Goal: Register for event/course: Register for event/course

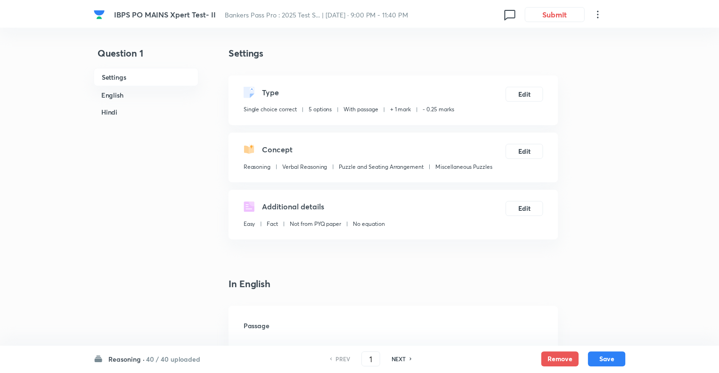
scroll to position [1383, 0]
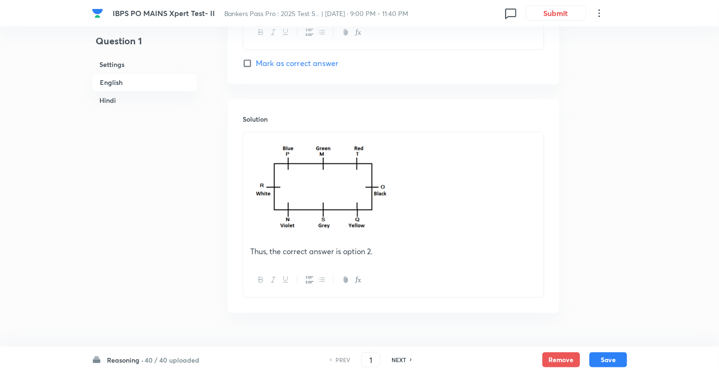
checkbox input "true"
click at [120, 362] on h6 "Reasoning ·" at bounding box center [125, 360] width 36 height 10
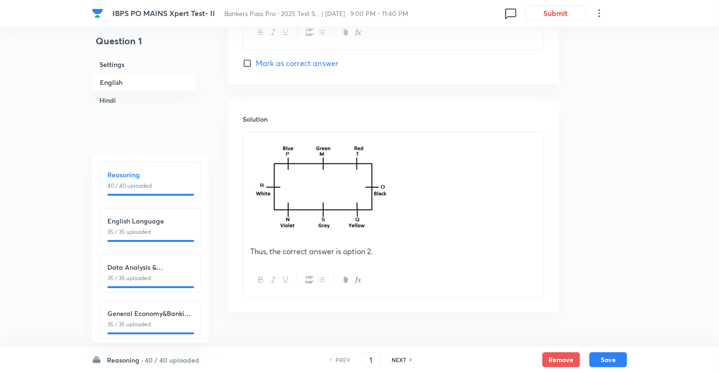
click at [168, 231] on p "35 / 35 uploaded" at bounding box center [150, 232] width 86 height 8
type input "41"
checkbox input "false"
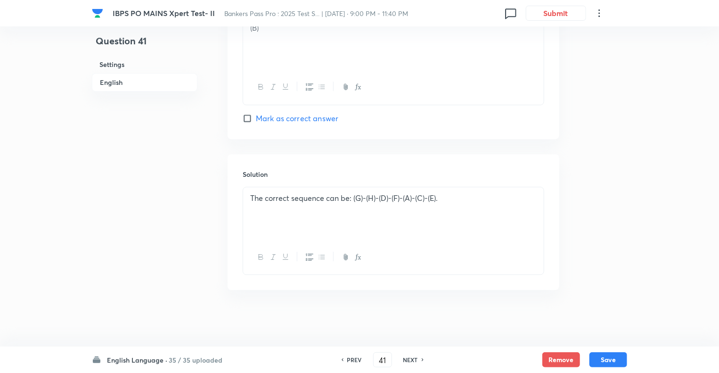
checkbox input "true"
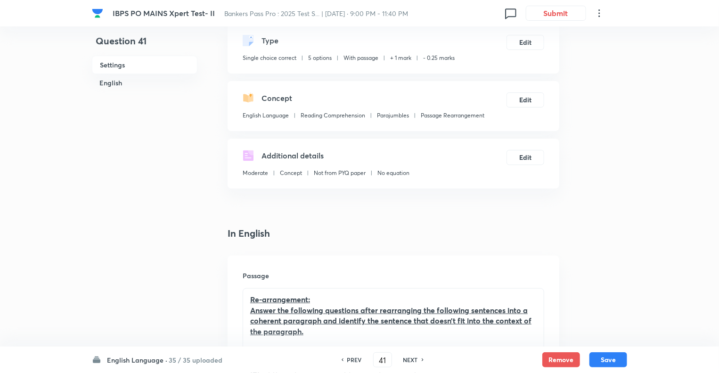
scroll to position [42, 0]
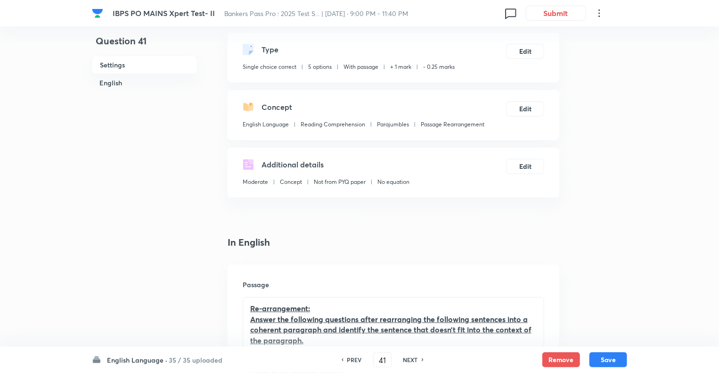
click at [409, 361] on h6 "NEXT" at bounding box center [411, 359] width 15 height 8
type input "42"
checkbox input "false"
click at [409, 361] on h6 "NEXT" at bounding box center [411, 359] width 15 height 8
checkbox input "true"
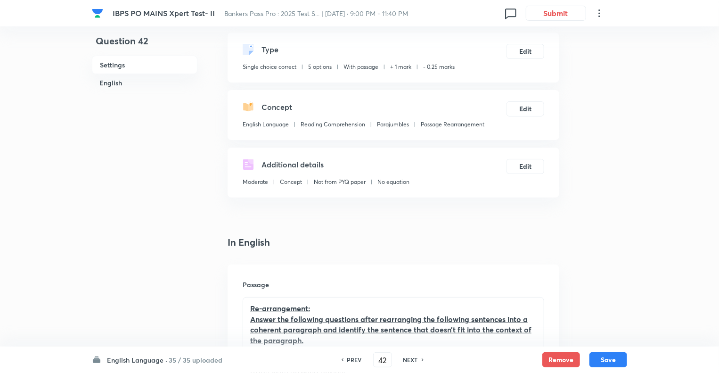
type input "43"
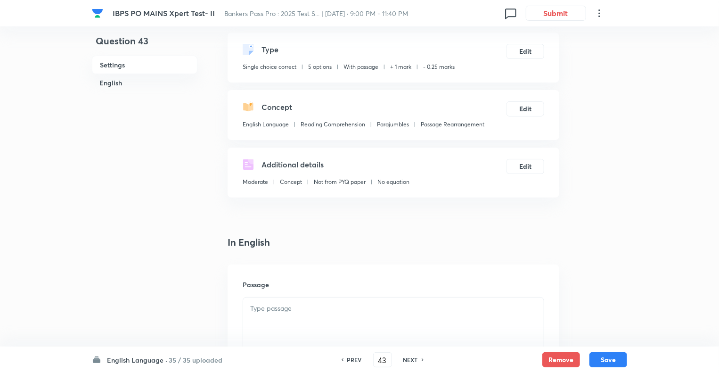
checkbox input "false"
click at [409, 361] on h6 "NEXT" at bounding box center [411, 359] width 15 height 8
checkbox input "true"
type input "44"
checkbox input "false"
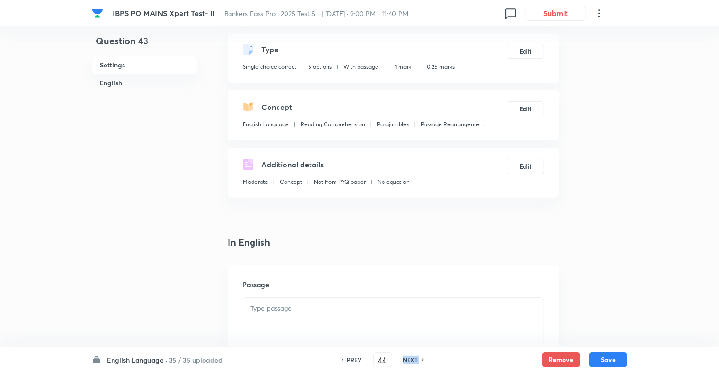
click at [409, 361] on h6 "NEXT" at bounding box center [411, 359] width 15 height 8
checkbox input "true"
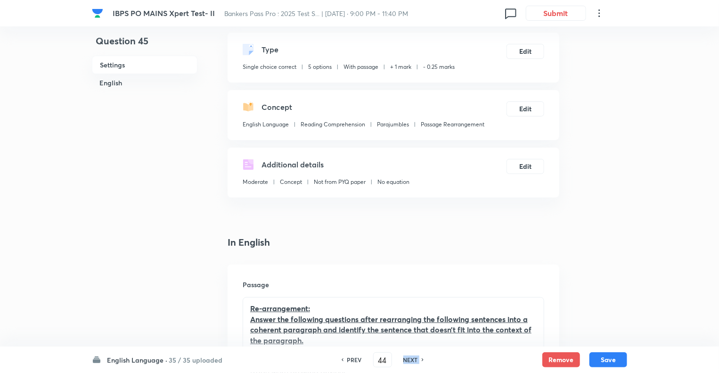
type input "45"
click at [409, 361] on h6 "NEXT" at bounding box center [411, 359] width 15 height 8
checkbox input "false"
checkbox input "true"
type input "46"
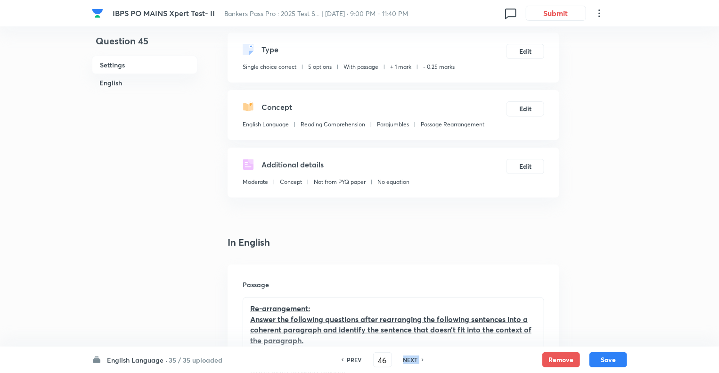
click at [409, 361] on h6 "NEXT" at bounding box center [411, 359] width 15 height 8
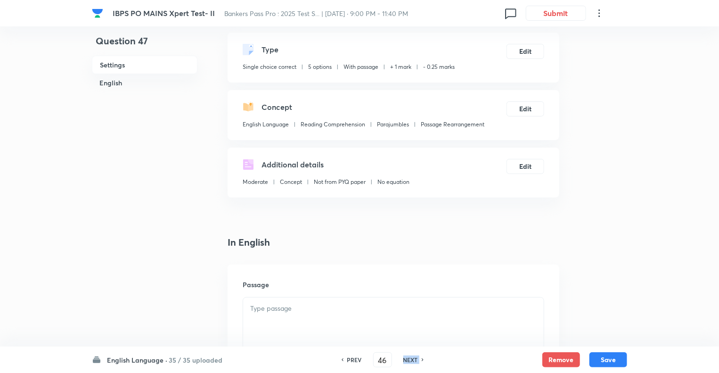
checkbox input "false"
click at [409, 361] on h6 "NEXT" at bounding box center [411, 359] width 15 height 8
checkbox input "true"
type input "47"
click at [409, 361] on h6 "NEXT" at bounding box center [411, 359] width 15 height 8
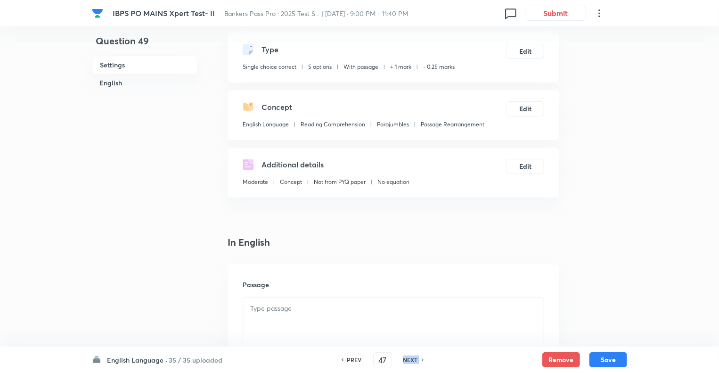
checkbox input "false"
type input "49"
click at [409, 361] on h6 "NEXT" at bounding box center [411, 359] width 15 height 8
checkbox input "true"
type input "50"
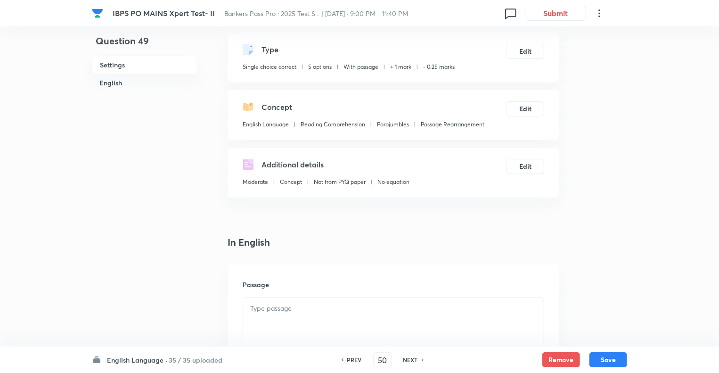
checkbox input "false"
click at [409, 361] on h6 "NEXT" at bounding box center [411, 359] width 15 height 8
checkbox input "true"
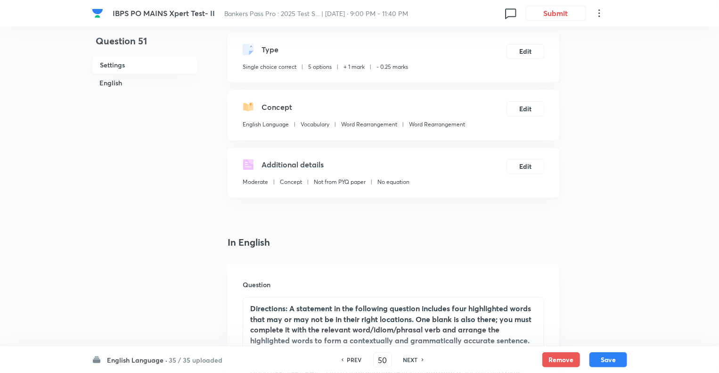
type input "51"
checkbox input "false"
checkbox input "true"
click at [409, 361] on h6 "NEXT" at bounding box center [411, 359] width 15 height 8
type input "52"
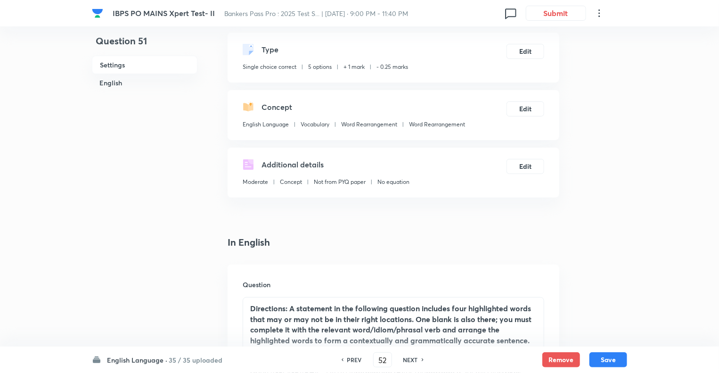
checkbox input "false"
checkbox input "true"
click at [409, 361] on h6 "NEXT" at bounding box center [411, 359] width 15 height 8
type input "53"
checkbox input "false"
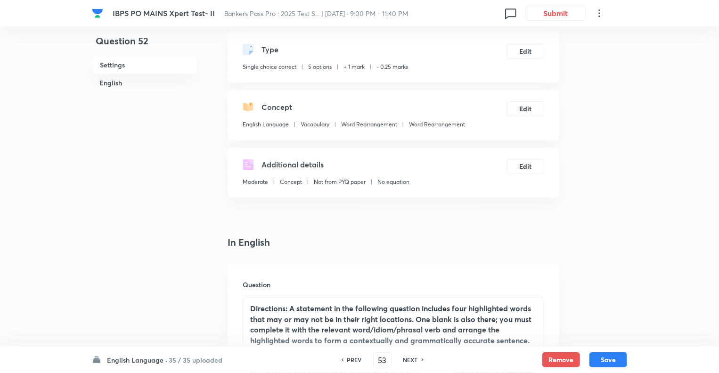
checkbox input "true"
click at [409, 361] on h6 "NEXT" at bounding box center [411, 359] width 15 height 8
type input "54"
checkbox input "false"
checkbox input "true"
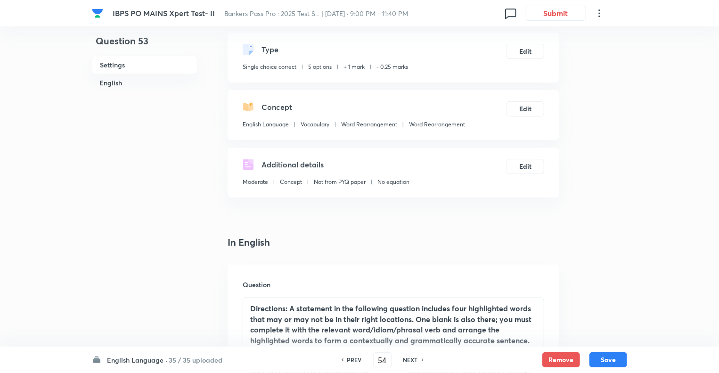
click at [409, 361] on h6 "NEXT" at bounding box center [411, 359] width 15 height 8
type input "55"
checkbox input "false"
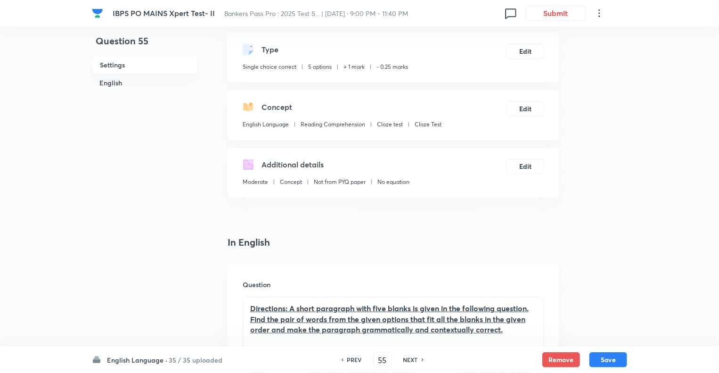
checkbox input "true"
click at [409, 361] on h6 "NEXT" at bounding box center [411, 359] width 15 height 8
type input "56"
checkbox input "true"
click at [409, 361] on h6 "NEXT" at bounding box center [411, 359] width 15 height 8
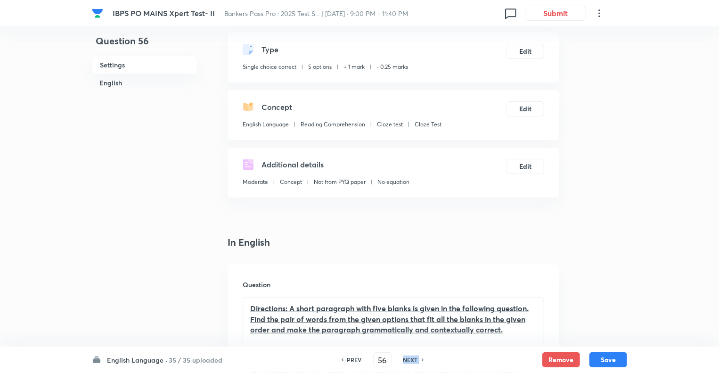
type input "57"
checkbox input "false"
checkbox input "true"
click at [409, 361] on h6 "NEXT" at bounding box center [411, 359] width 15 height 8
type input "58"
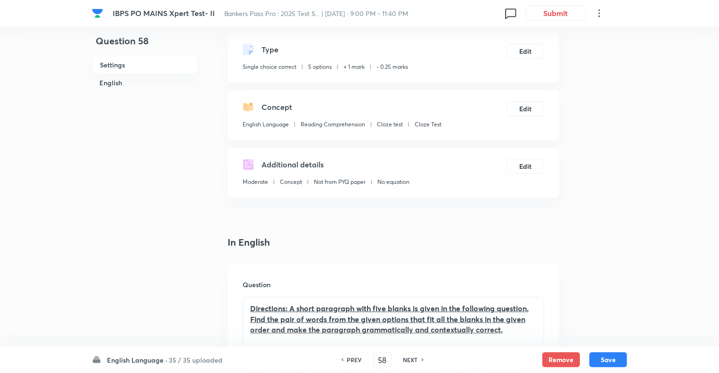
checkbox input "true"
click at [409, 361] on h6 "NEXT" at bounding box center [411, 359] width 15 height 8
type input "59"
checkbox input "false"
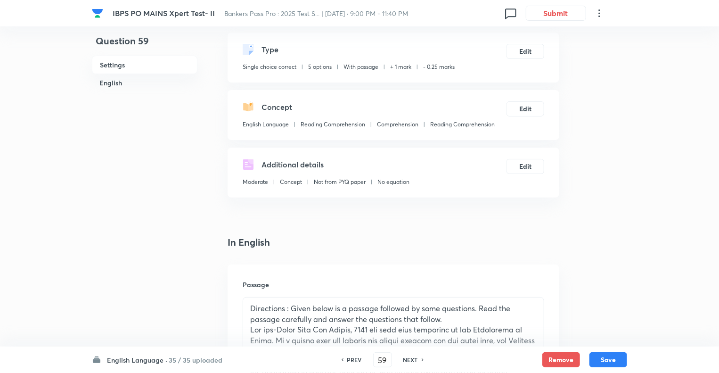
checkbox input "true"
click at [409, 361] on h6 "NEXT" at bounding box center [411, 359] width 15 height 8
type input "60"
checkbox input "false"
checkbox input "true"
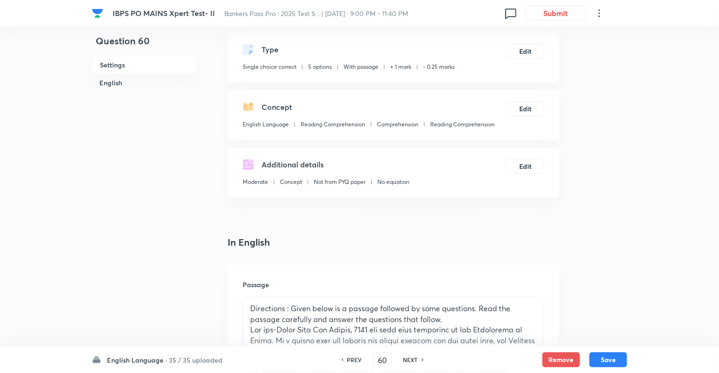
click at [409, 361] on h6 "NEXT" at bounding box center [411, 359] width 15 height 8
type input "61"
checkbox input "false"
checkbox input "true"
click at [409, 361] on h6 "NEXT" at bounding box center [411, 359] width 15 height 8
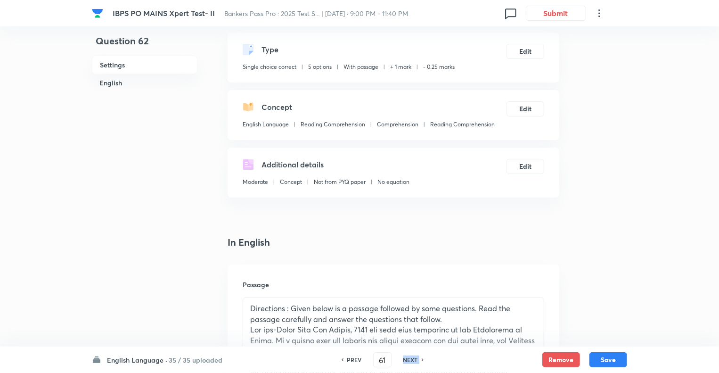
type input "62"
checkbox input "false"
checkbox input "true"
click at [409, 361] on h6 "NEXT" at bounding box center [411, 359] width 15 height 8
type input "63"
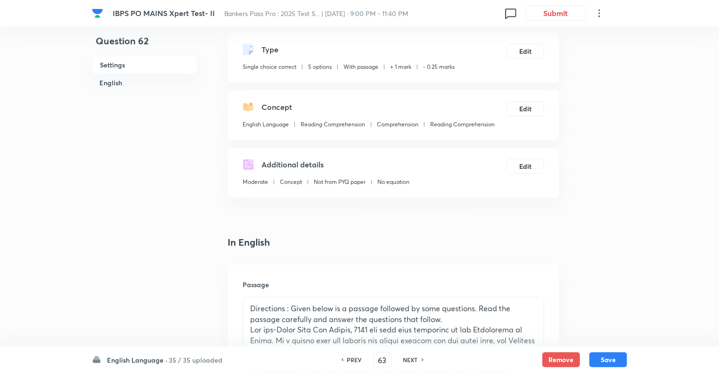
checkbox input "false"
checkbox input "true"
click at [409, 361] on h6 "NEXT" at bounding box center [411, 359] width 15 height 8
type input "64"
checkbox input "false"
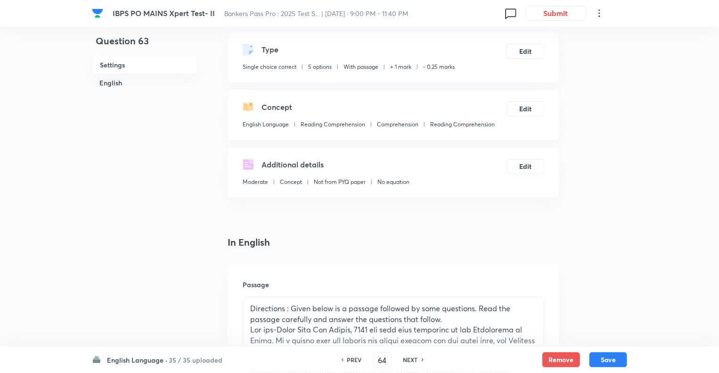
checkbox input "true"
click at [409, 361] on h6 "NEXT" at bounding box center [411, 359] width 15 height 8
type input "65"
checkbox input "false"
checkbox input "true"
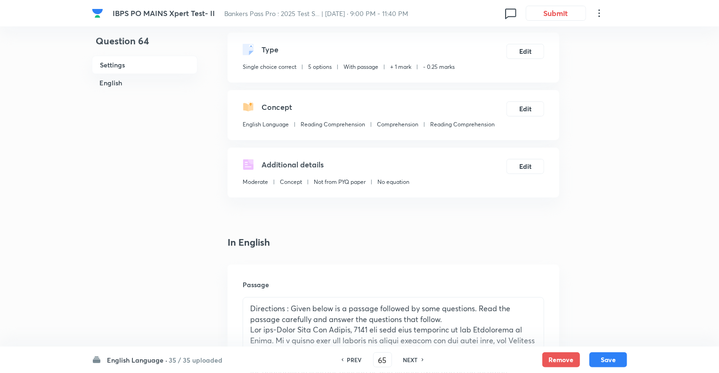
click at [409, 361] on h6 "NEXT" at bounding box center [411, 359] width 15 height 8
type input "66"
checkbox input "false"
checkbox input "true"
click at [409, 361] on h6 "NEXT" at bounding box center [411, 359] width 15 height 8
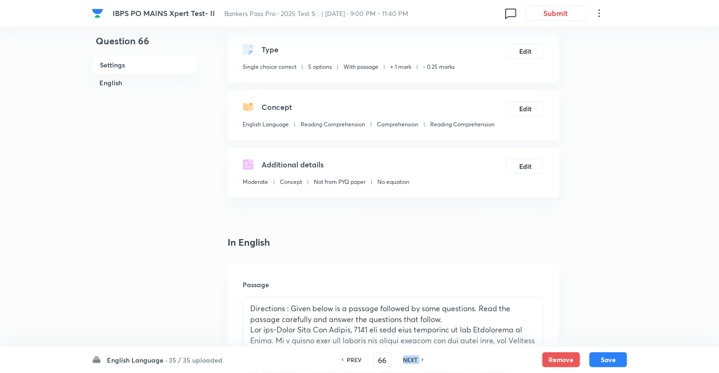
type input "67"
checkbox input "false"
checkbox input "true"
click at [409, 361] on h6 "NEXT" at bounding box center [411, 359] width 15 height 8
type input "68"
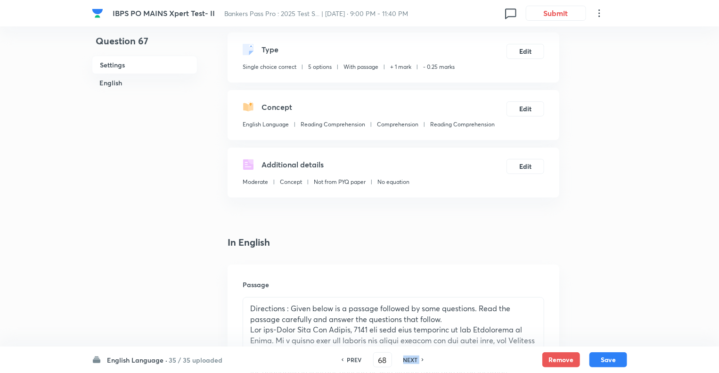
click at [409, 361] on h6 "NEXT" at bounding box center [411, 359] width 15 height 8
checkbox input "true"
type input "69"
checkbox input "false"
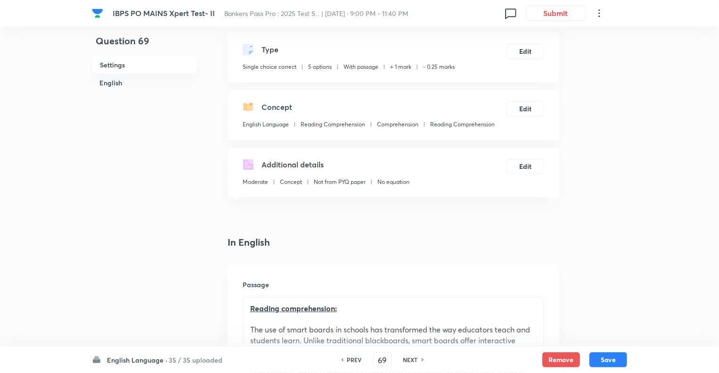
checkbox input "true"
click at [409, 361] on h6 "NEXT" at bounding box center [411, 359] width 15 height 8
type input "70"
checkbox input "true"
click at [409, 361] on h6 "NEXT" at bounding box center [411, 359] width 15 height 8
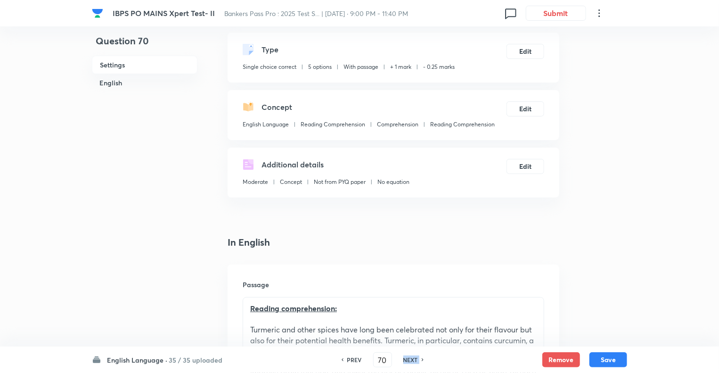
type input "71"
checkbox input "false"
checkbox input "true"
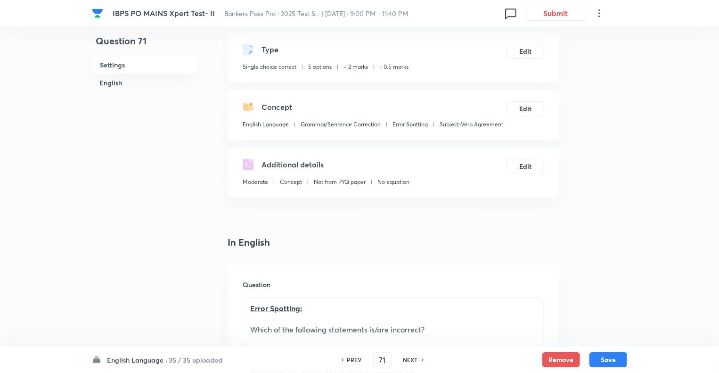
click at [409, 361] on h6 "NEXT" at bounding box center [411, 359] width 15 height 8
type input "72"
checkbox input "false"
checkbox input "true"
click at [409, 361] on h6 "NEXT" at bounding box center [411, 359] width 15 height 8
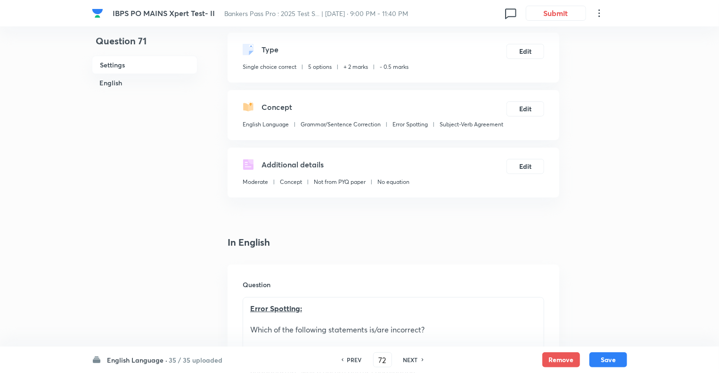
type input "73"
checkbox input "false"
checkbox input "true"
click at [409, 361] on h6 "NEXT" at bounding box center [411, 359] width 15 height 8
type input "74"
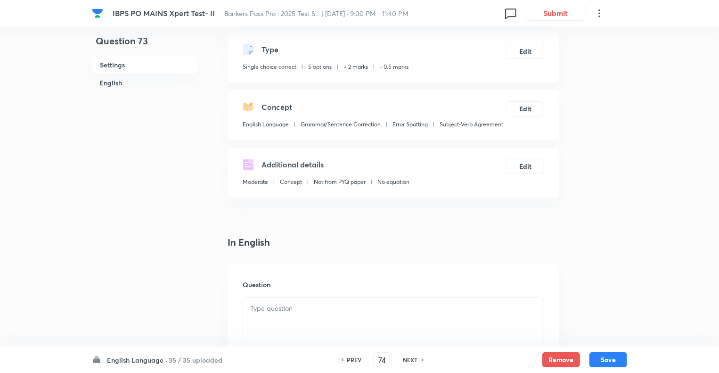
checkbox input "false"
checkbox input "true"
click at [409, 361] on h6 "NEXT" at bounding box center [411, 359] width 15 height 8
type input "75"
checkbox input "false"
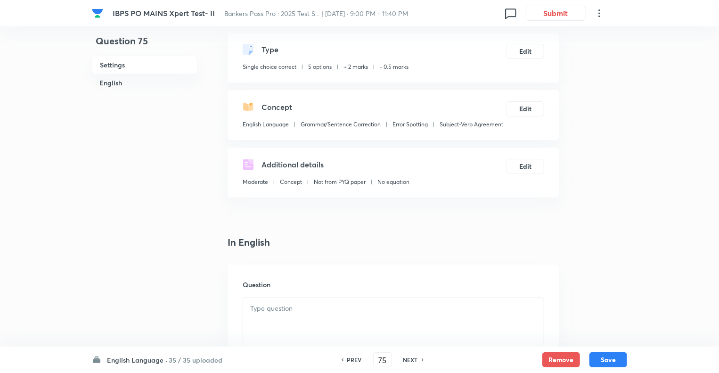
checkbox input "true"
click at [409, 361] on h6 "NEXT" at bounding box center [411, 359] width 15 height 8
type input "76"
checkbox input "false"
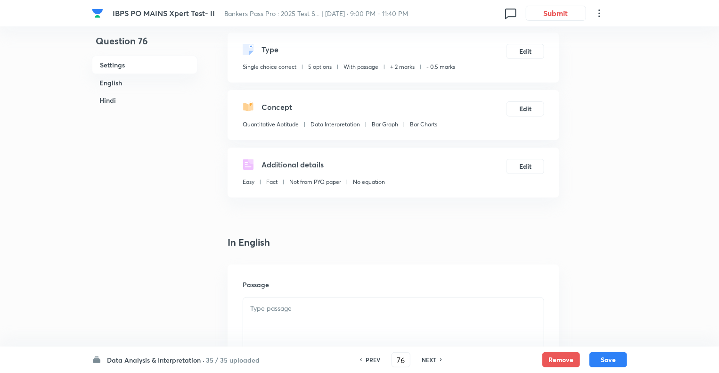
checkbox input "true"
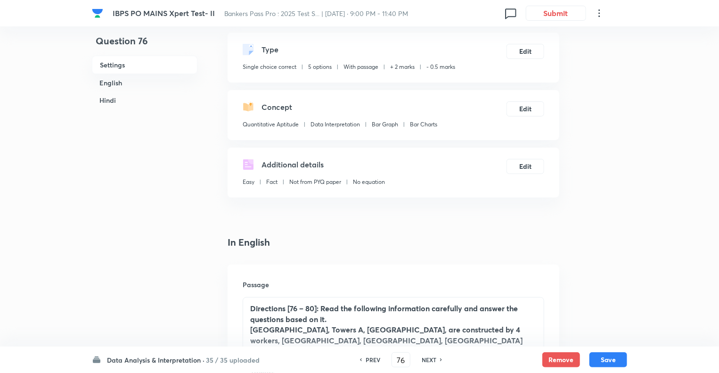
click at [369, 359] on h6 "PREV" at bounding box center [373, 359] width 15 height 8
type input "75"
checkbox input "false"
checkbox input "true"
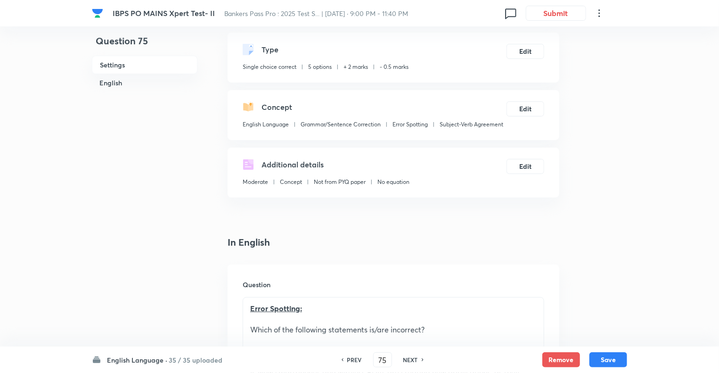
click at [369, 359] on div "PREV 75 ​ NEXT" at bounding box center [383, 359] width 122 height 15
click at [350, 358] on h6 "PREV" at bounding box center [354, 359] width 15 height 8
type input "74"
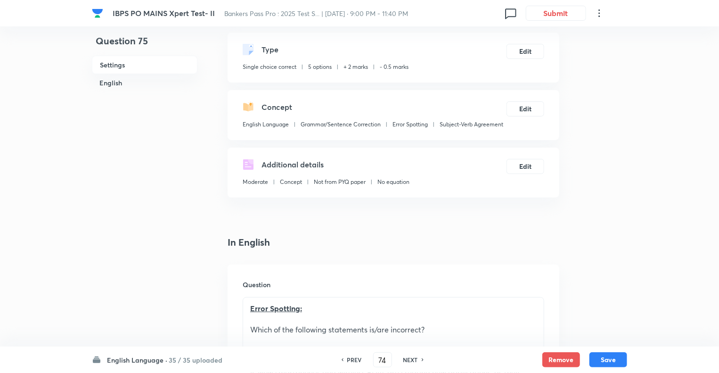
checkbox input "false"
checkbox input "true"
click at [350, 358] on h6 "PREV" at bounding box center [354, 359] width 15 height 8
type input "73"
checkbox input "false"
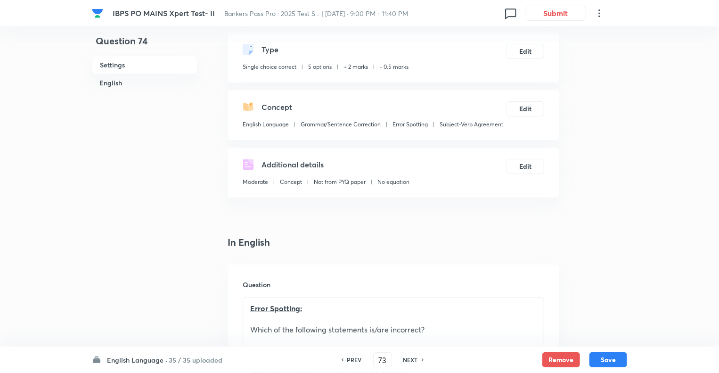
checkbox input "true"
click at [350, 358] on h6 "PREV" at bounding box center [354, 359] width 15 height 8
type input "72"
checkbox input "false"
checkbox input "true"
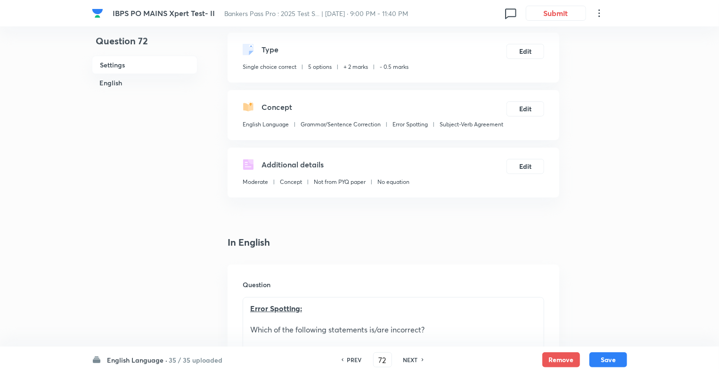
click at [350, 358] on h6 "PREV" at bounding box center [354, 359] width 15 height 8
type input "71"
checkbox input "false"
checkbox input "true"
click at [350, 358] on h6 "PREV" at bounding box center [354, 359] width 15 height 8
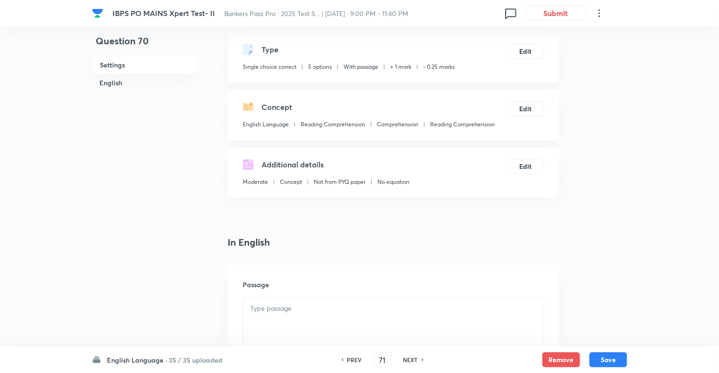
type input "70"
checkbox input "false"
checkbox input "true"
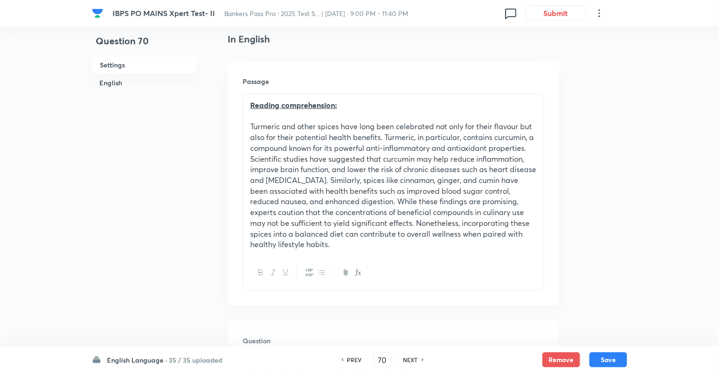
scroll to position [287, 0]
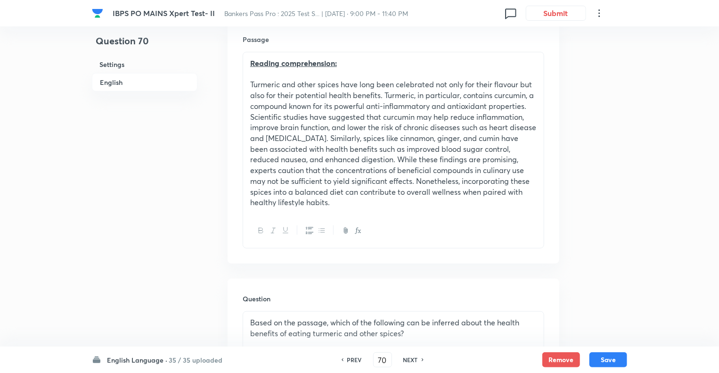
click at [350, 358] on h6 "PREV" at bounding box center [354, 359] width 15 height 8
type input "69"
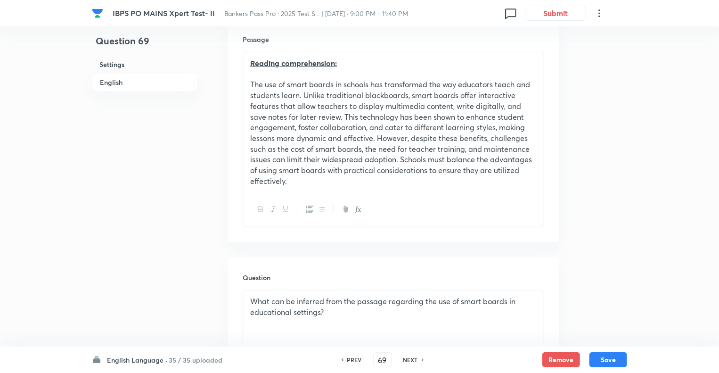
checkbox input "true"
click at [350, 358] on h6 "PREV" at bounding box center [354, 359] width 15 height 8
type input "68"
checkbox input "false"
checkbox input "true"
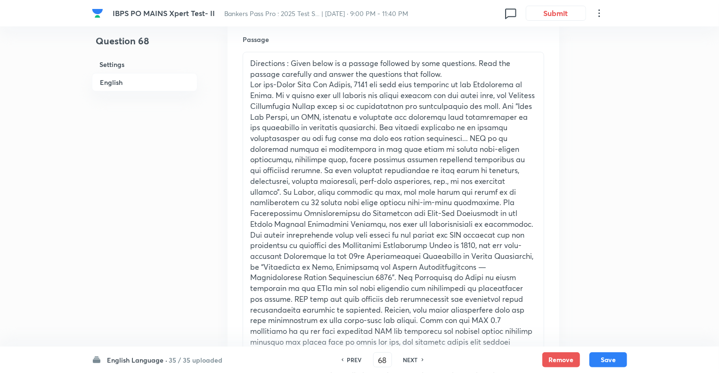
click at [350, 358] on h6 "PREV" at bounding box center [354, 359] width 15 height 8
type input "67"
checkbox input "true"
click at [350, 358] on h6 "PREV" at bounding box center [354, 359] width 15 height 8
type input "66"
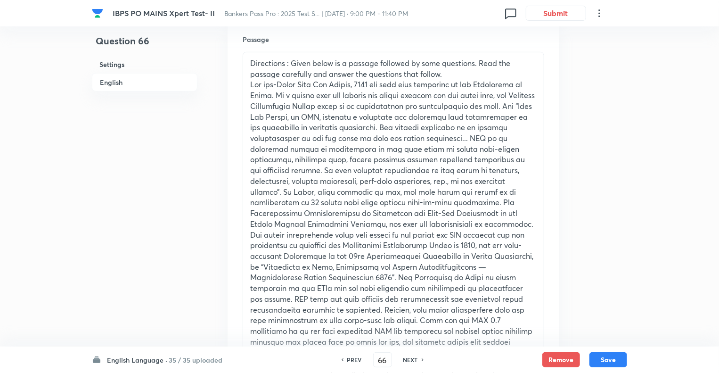
checkbox input "false"
checkbox input "true"
click at [350, 358] on h6 "PREV" at bounding box center [354, 359] width 15 height 8
type input "65"
checkbox input "false"
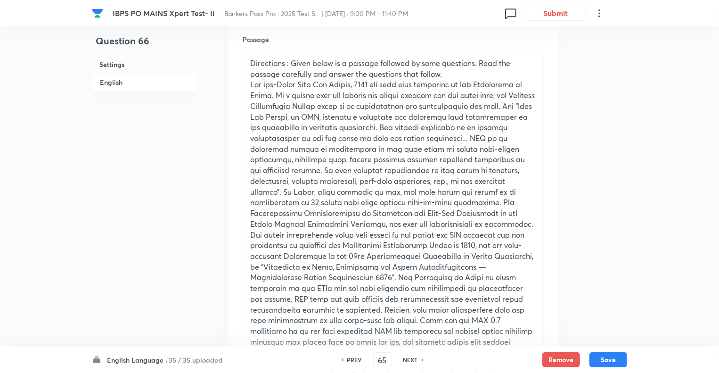
checkbox input "true"
click at [405, 358] on h6 "NEXT" at bounding box center [411, 359] width 15 height 8
type input "66"
checkbox input "false"
checkbox input "true"
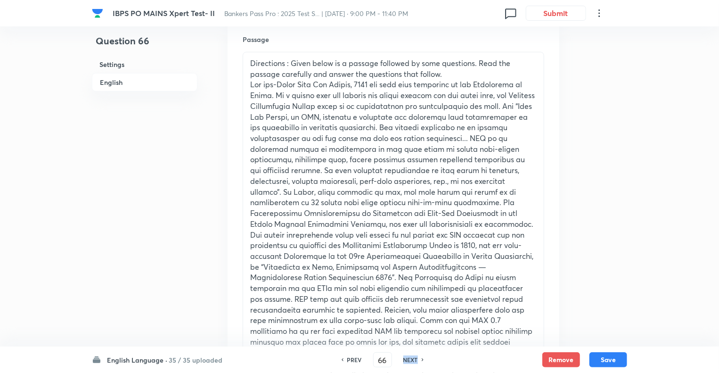
click at [405, 358] on h6 "NEXT" at bounding box center [411, 359] width 15 height 8
type input "67"
checkbox input "false"
checkbox input "true"
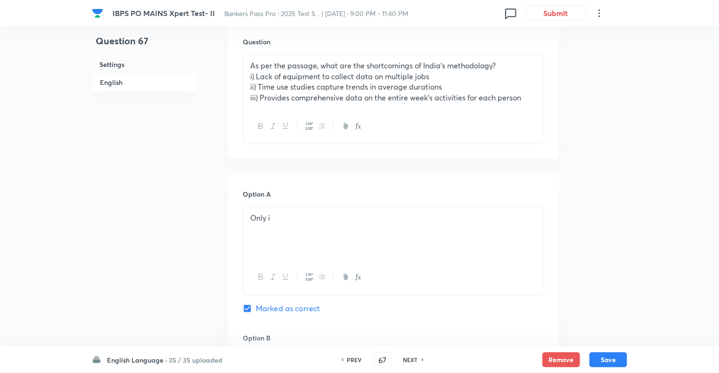
scroll to position [1249, 0]
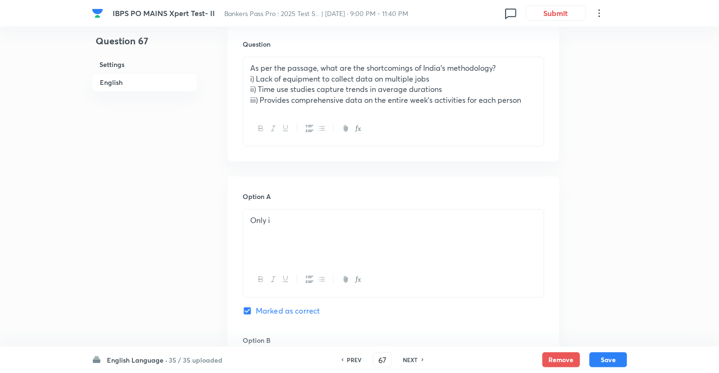
click at [352, 358] on h6 "PREV" at bounding box center [354, 359] width 15 height 8
type input "66"
checkbox input "false"
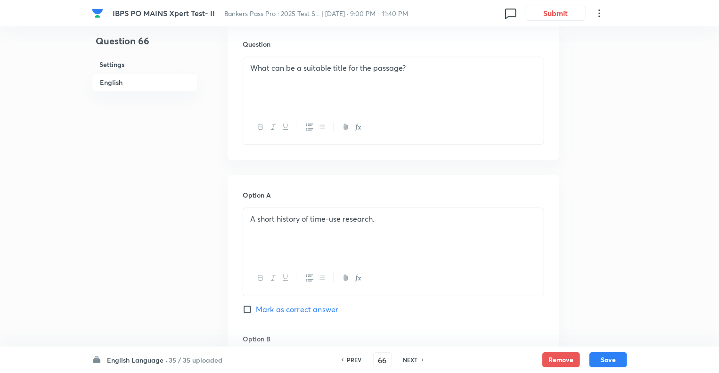
checkbox input "true"
click at [352, 358] on h6 "PREV" at bounding box center [354, 359] width 15 height 8
type input "65"
checkbox input "false"
checkbox input "true"
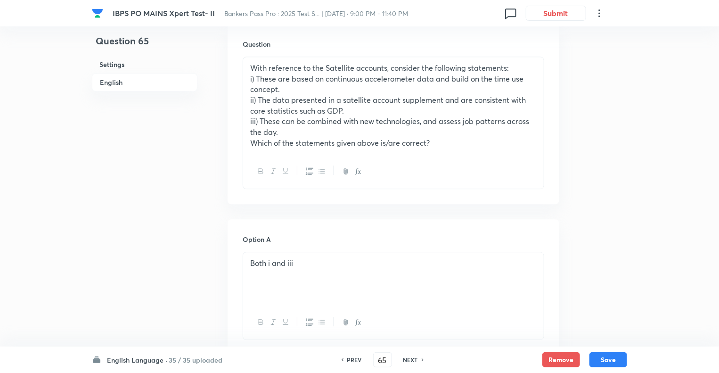
click at [352, 358] on h6 "PREV" at bounding box center [354, 359] width 15 height 8
type input "64"
checkbox input "false"
checkbox input "true"
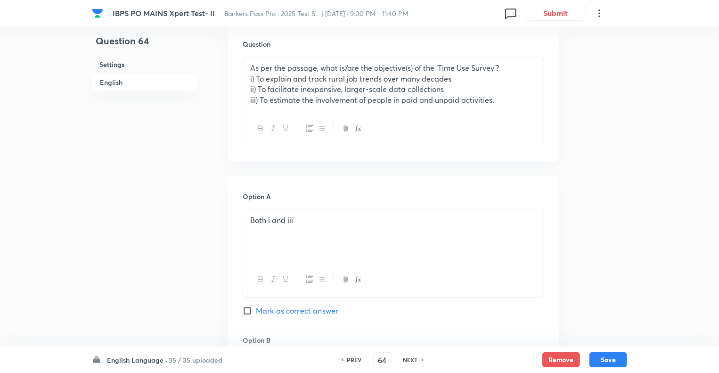
click at [352, 358] on h6 "PREV" at bounding box center [354, 359] width 15 height 8
type input "63"
checkbox input "false"
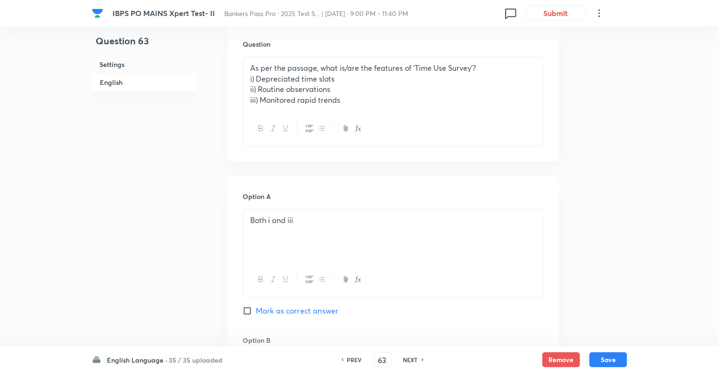
checkbox input "true"
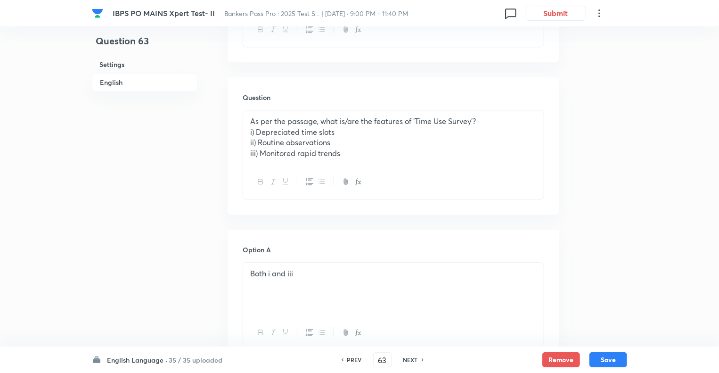
scroll to position [1192, 0]
click at [352, 358] on h6 "PREV" at bounding box center [354, 359] width 15 height 8
type input "62"
checkbox input "false"
checkbox input "true"
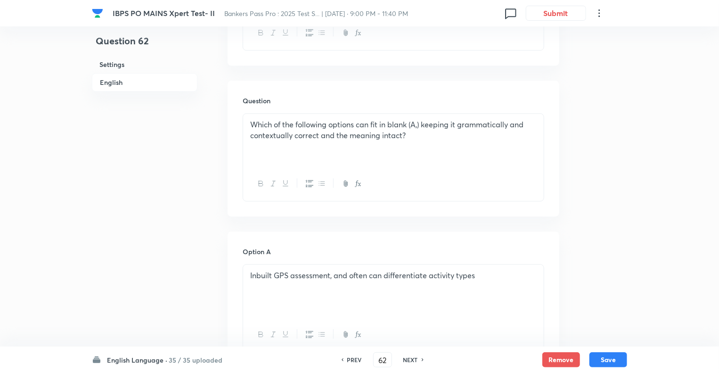
click at [352, 358] on h6 "PREV" at bounding box center [354, 359] width 15 height 8
type input "61"
checkbox input "false"
checkbox input "true"
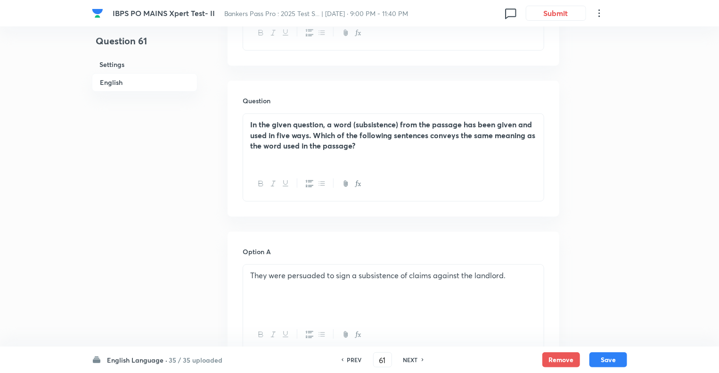
click at [352, 358] on h6 "PREV" at bounding box center [354, 359] width 15 height 8
type input "60"
checkbox input "false"
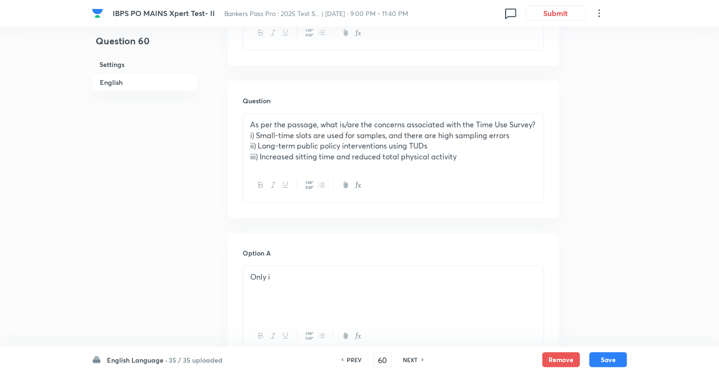
checkbox input "true"
click at [407, 358] on h6 "NEXT" at bounding box center [411, 359] width 15 height 8
type input "61"
checkbox input "false"
checkbox input "true"
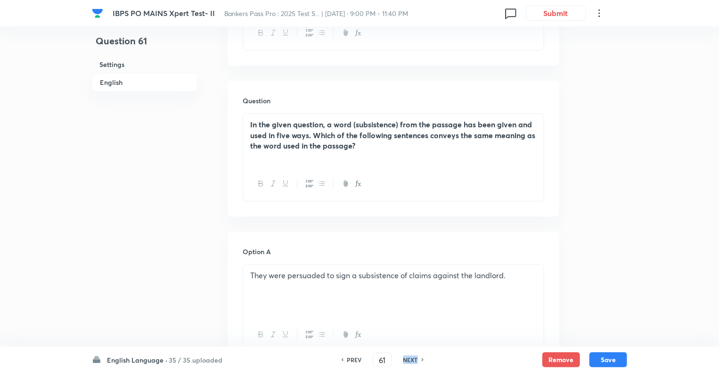
click at [407, 358] on h6 "NEXT" at bounding box center [411, 359] width 15 height 8
type input "62"
checkbox input "false"
checkbox input "true"
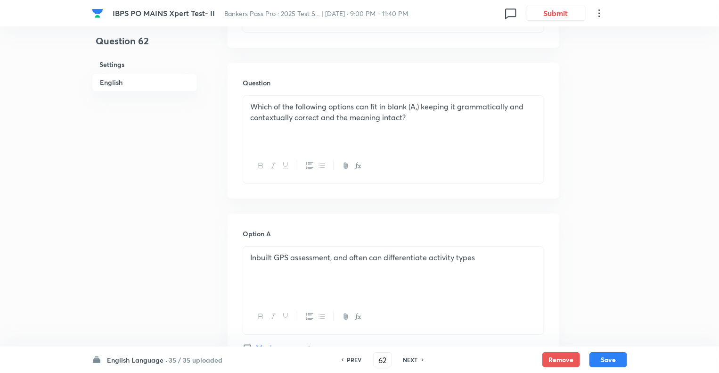
scroll to position [1211, 0]
click at [408, 361] on h6 "NEXT" at bounding box center [411, 359] width 15 height 8
type input "63"
checkbox input "false"
checkbox input "true"
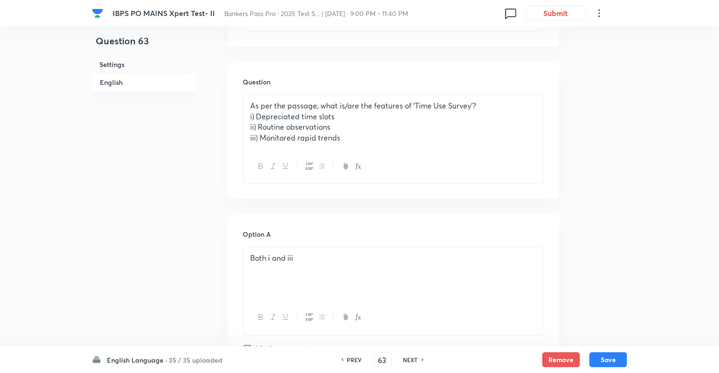
click at [408, 361] on h6 "NEXT" at bounding box center [411, 359] width 15 height 8
type input "64"
checkbox input "false"
checkbox input "true"
click at [408, 361] on h6 "NEXT" at bounding box center [411, 359] width 15 height 8
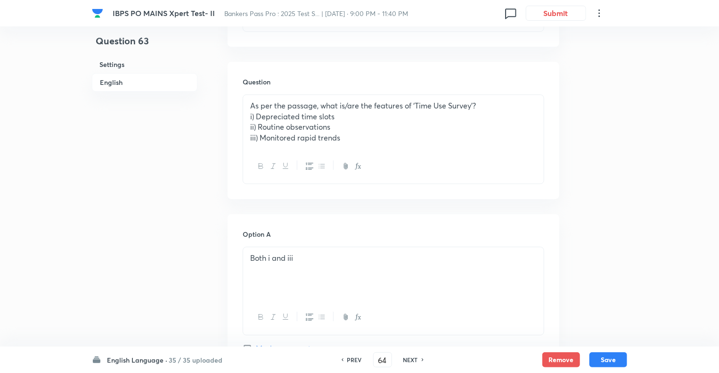
type input "65"
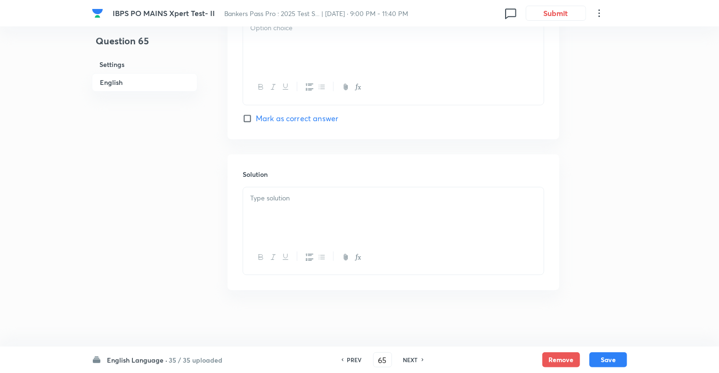
checkbox input "false"
click at [408, 361] on h6 "NEXT" at bounding box center [411, 359] width 15 height 8
checkbox input "true"
type input "66"
checkbox input "false"
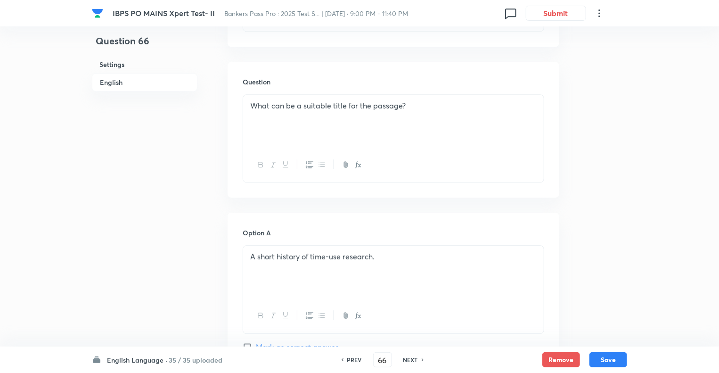
checkbox input "true"
click at [408, 361] on h6 "NEXT" at bounding box center [411, 359] width 15 height 8
type input "67"
checkbox input "false"
checkbox input "true"
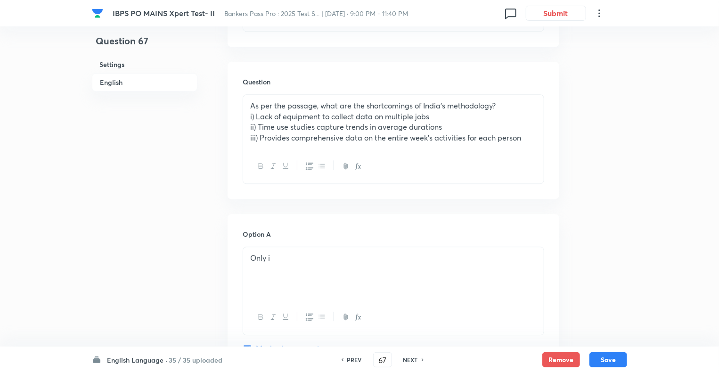
click at [408, 361] on h6 "NEXT" at bounding box center [411, 359] width 15 height 8
type input "68"
checkbox input "true"
click at [408, 361] on h6 "NEXT" at bounding box center [411, 359] width 15 height 8
type input "69"
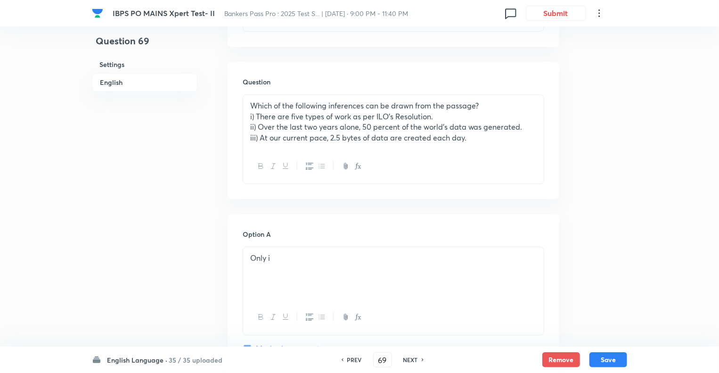
checkbox input "false"
checkbox input "true"
click at [408, 361] on h6 "NEXT" at bounding box center [411, 359] width 15 height 8
type input "70"
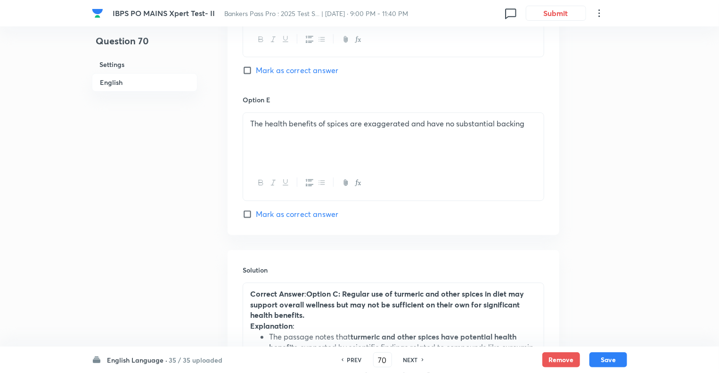
checkbox input "true"
click at [408, 361] on h6 "NEXT" at bounding box center [411, 359] width 15 height 8
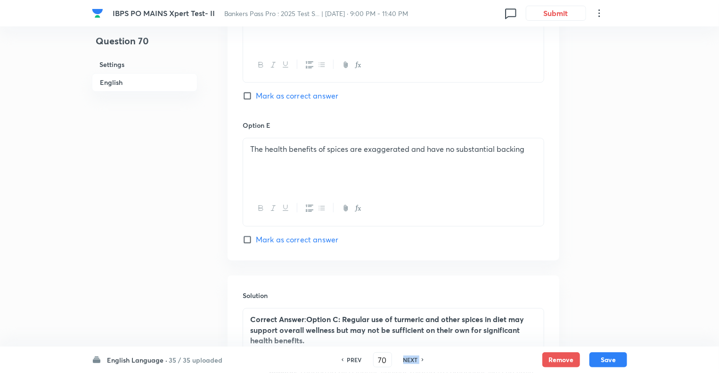
type input "71"
checkbox input "false"
checkbox input "true"
click at [408, 361] on h6 "NEXT" at bounding box center [411, 359] width 15 height 8
type input "72"
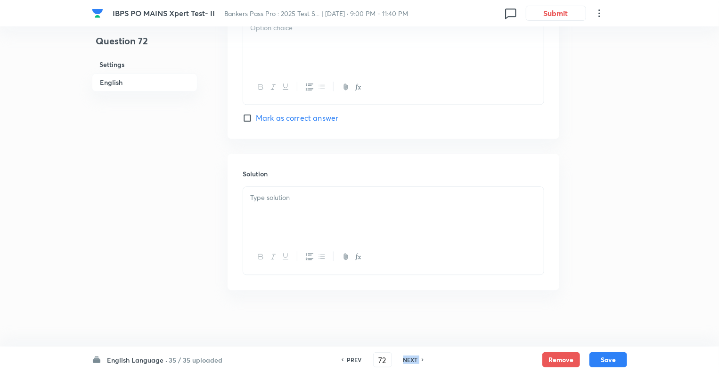
checkbox input "false"
checkbox input "true"
click at [408, 361] on h6 "NEXT" at bounding box center [411, 359] width 15 height 8
type input "73"
checkbox input "false"
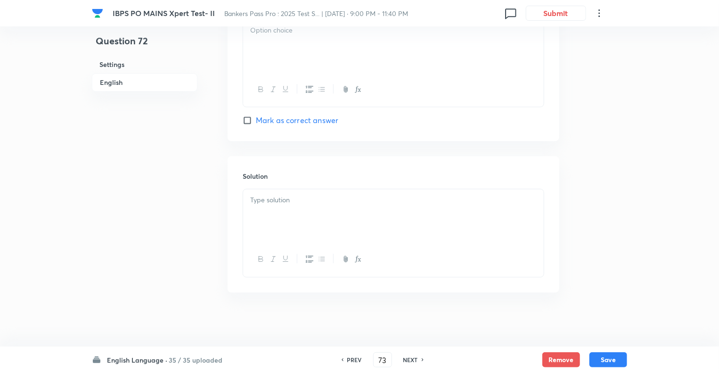
checkbox input "true"
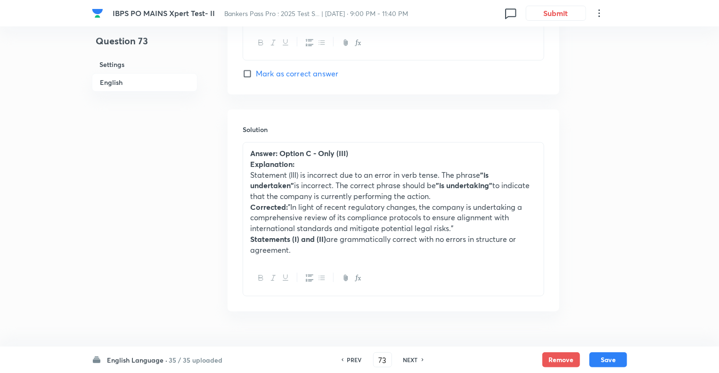
click at [408, 361] on h6 "NEXT" at bounding box center [411, 359] width 15 height 8
type input "74"
checkbox input "false"
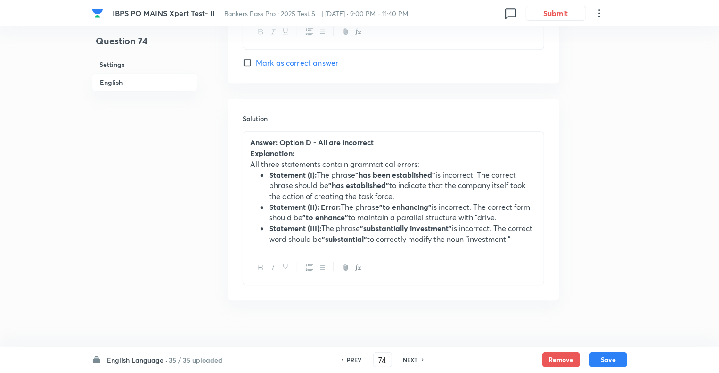
click at [408, 361] on h6 "NEXT" at bounding box center [411, 359] width 15 height 8
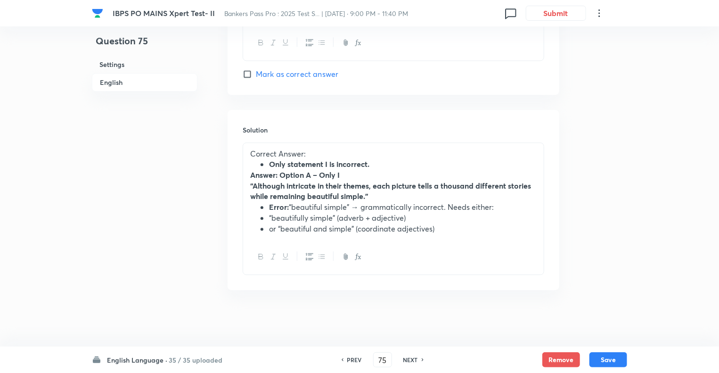
scroll to position [1155, 0]
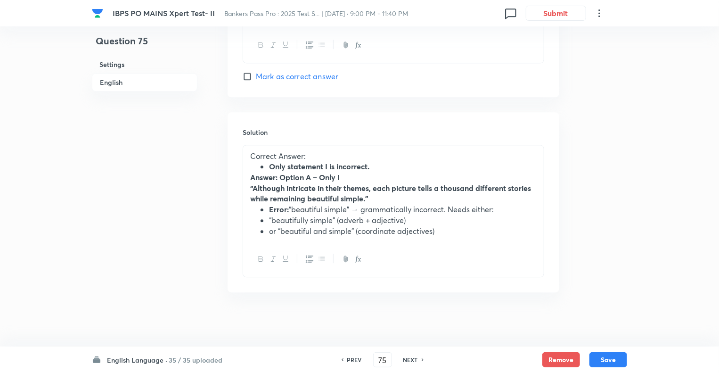
click at [408, 361] on h6 "NEXT" at bounding box center [411, 359] width 15 height 8
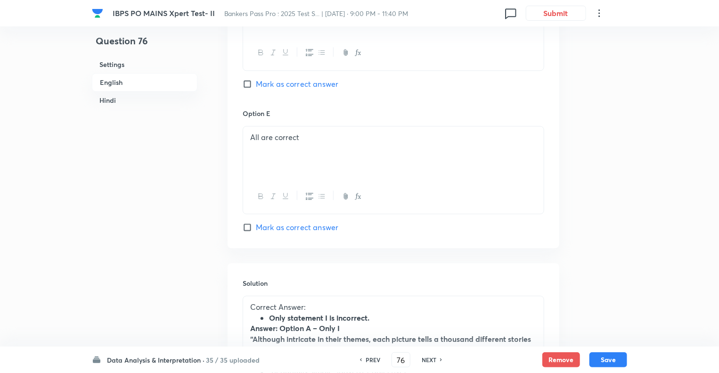
scroll to position [1211, 0]
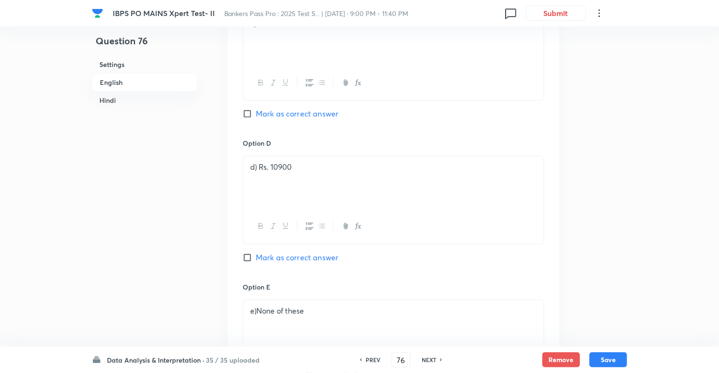
click at [366, 357] on h6 "PREV" at bounding box center [373, 359] width 15 height 8
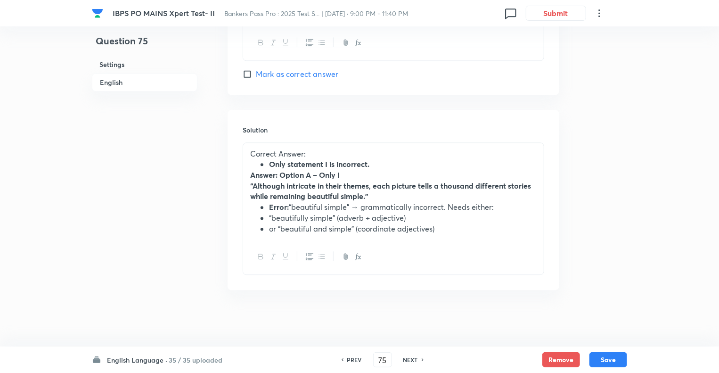
scroll to position [1155, 0]
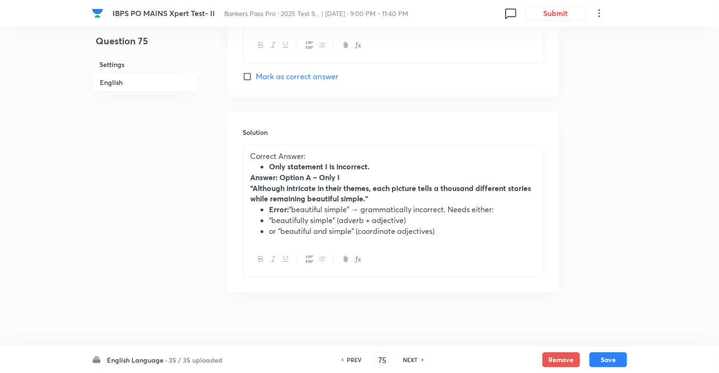
click at [365, 357] on div "PREV 75 ​ NEXT" at bounding box center [383, 359] width 122 height 15
click at [354, 362] on h6 "PREV" at bounding box center [354, 359] width 15 height 8
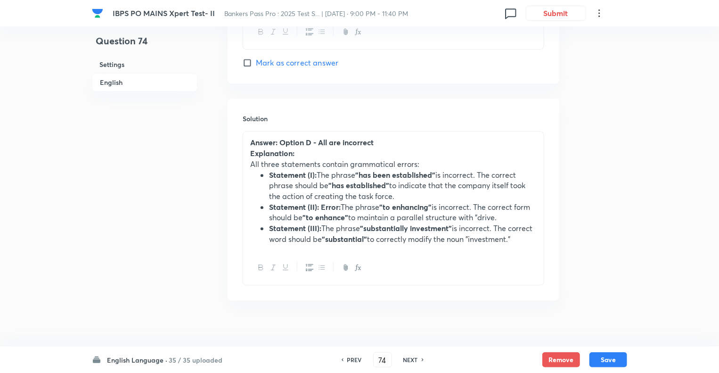
click at [404, 360] on h6 "NEXT" at bounding box center [411, 359] width 15 height 8
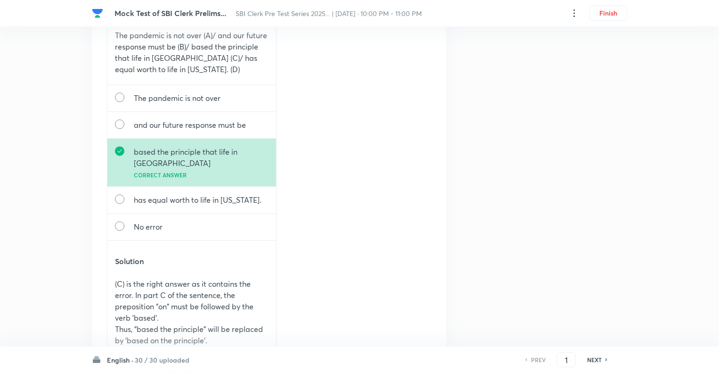
scroll to position [924, 0]
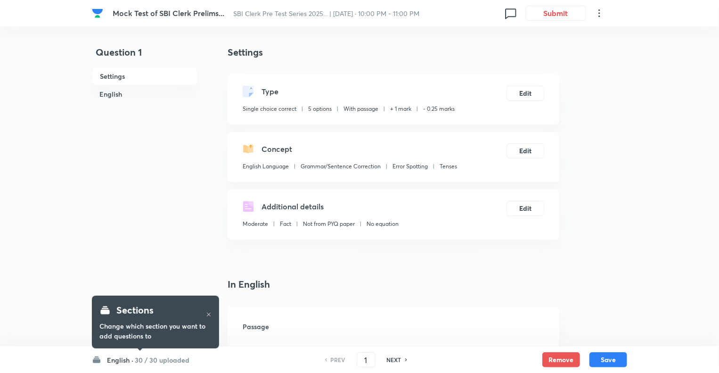
checkbox input "true"
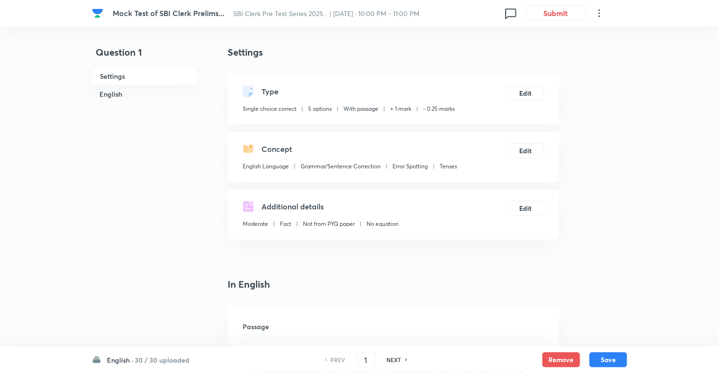
click at [395, 362] on h6 "NEXT" at bounding box center [394, 359] width 15 height 8
type input "2"
click at [395, 362] on h6 "NEXT" at bounding box center [394, 359] width 15 height 8
checkbox input "true"
type input "3"
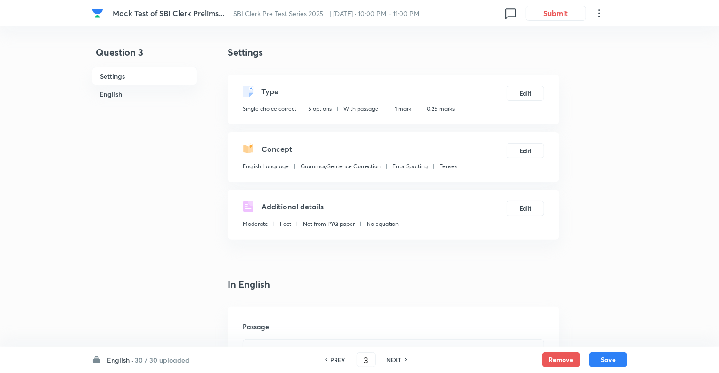
checkbox input "true"
click at [395, 362] on h6 "NEXT" at bounding box center [394, 359] width 15 height 8
type input "4"
checkbox input "false"
checkbox input "true"
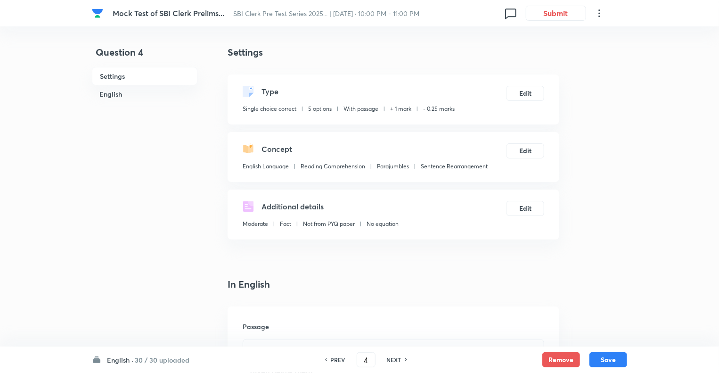
click at [395, 362] on h6 "NEXT" at bounding box center [394, 359] width 15 height 8
type input "5"
checkbox input "false"
checkbox input "true"
click at [395, 362] on h6 "NEXT" at bounding box center [394, 359] width 15 height 8
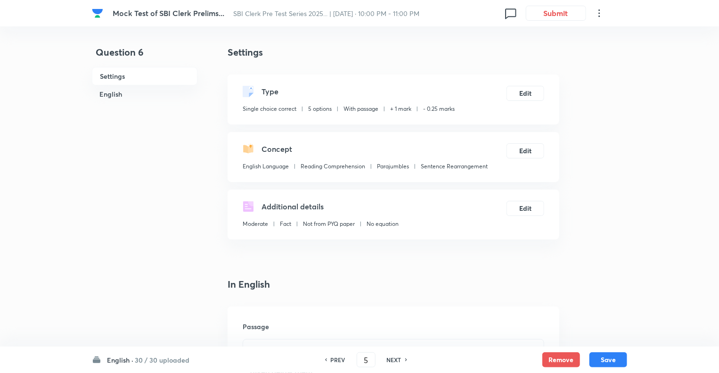
type input "6"
checkbox input "false"
checkbox input "true"
click at [395, 362] on h6 "NEXT" at bounding box center [394, 359] width 15 height 8
type input "7"
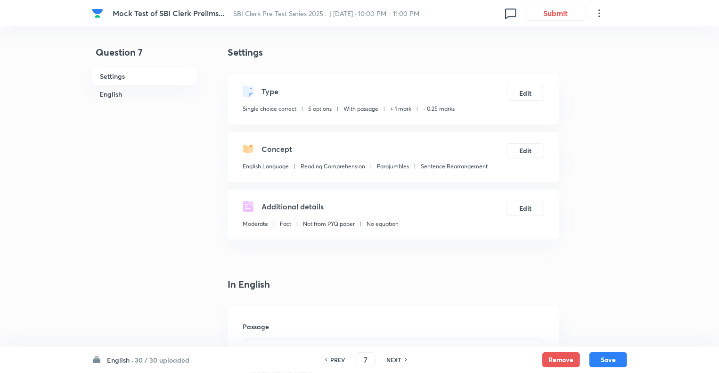
checkbox input "false"
checkbox input "true"
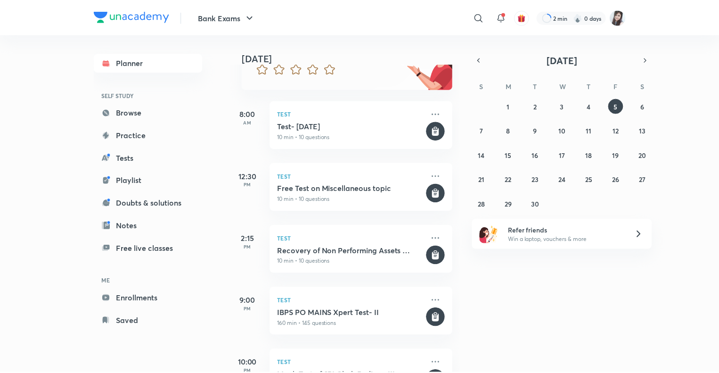
scroll to position [147, 0]
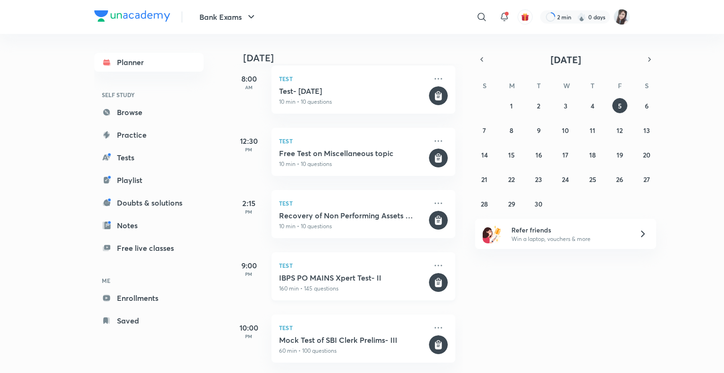
click at [350, 273] on h5 "IBPS PO MAINS Xpert Test- II" at bounding box center [353, 277] width 148 height 9
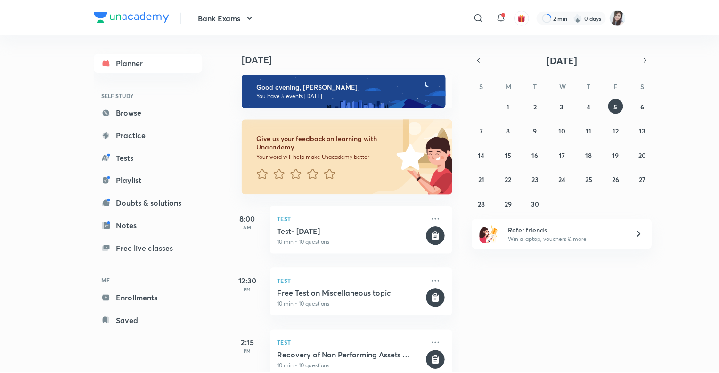
scroll to position [147, 0]
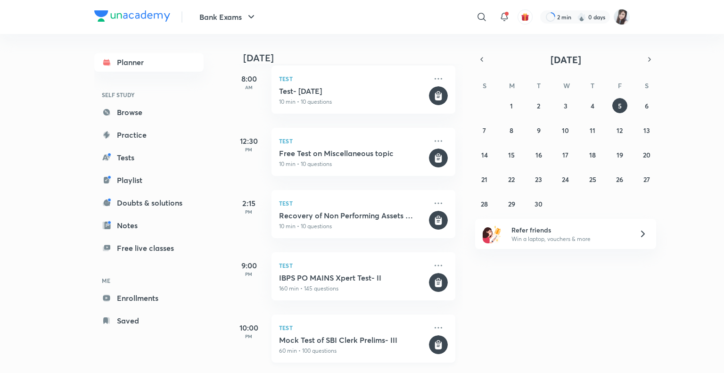
click at [319, 335] on h5 "Mock Test of SBI Clerk Prelims- III" at bounding box center [353, 339] width 148 height 9
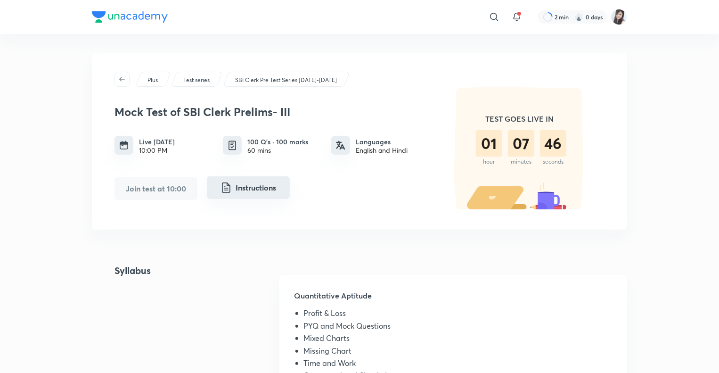
click at [253, 189] on button "Instructions" at bounding box center [248, 187] width 83 height 23
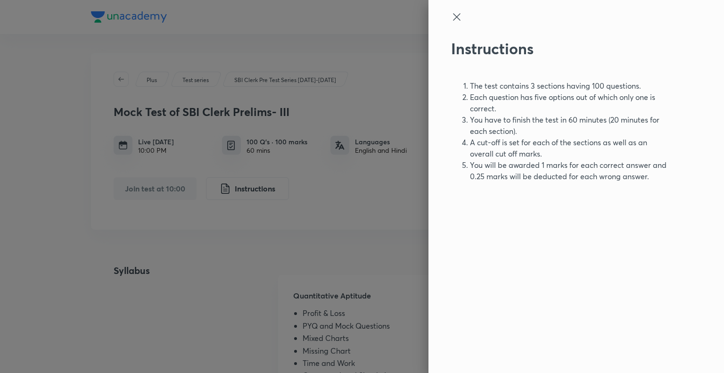
click at [455, 16] on icon at bounding box center [456, 16] width 7 height 7
